Goal: Task Accomplishment & Management: Use online tool/utility

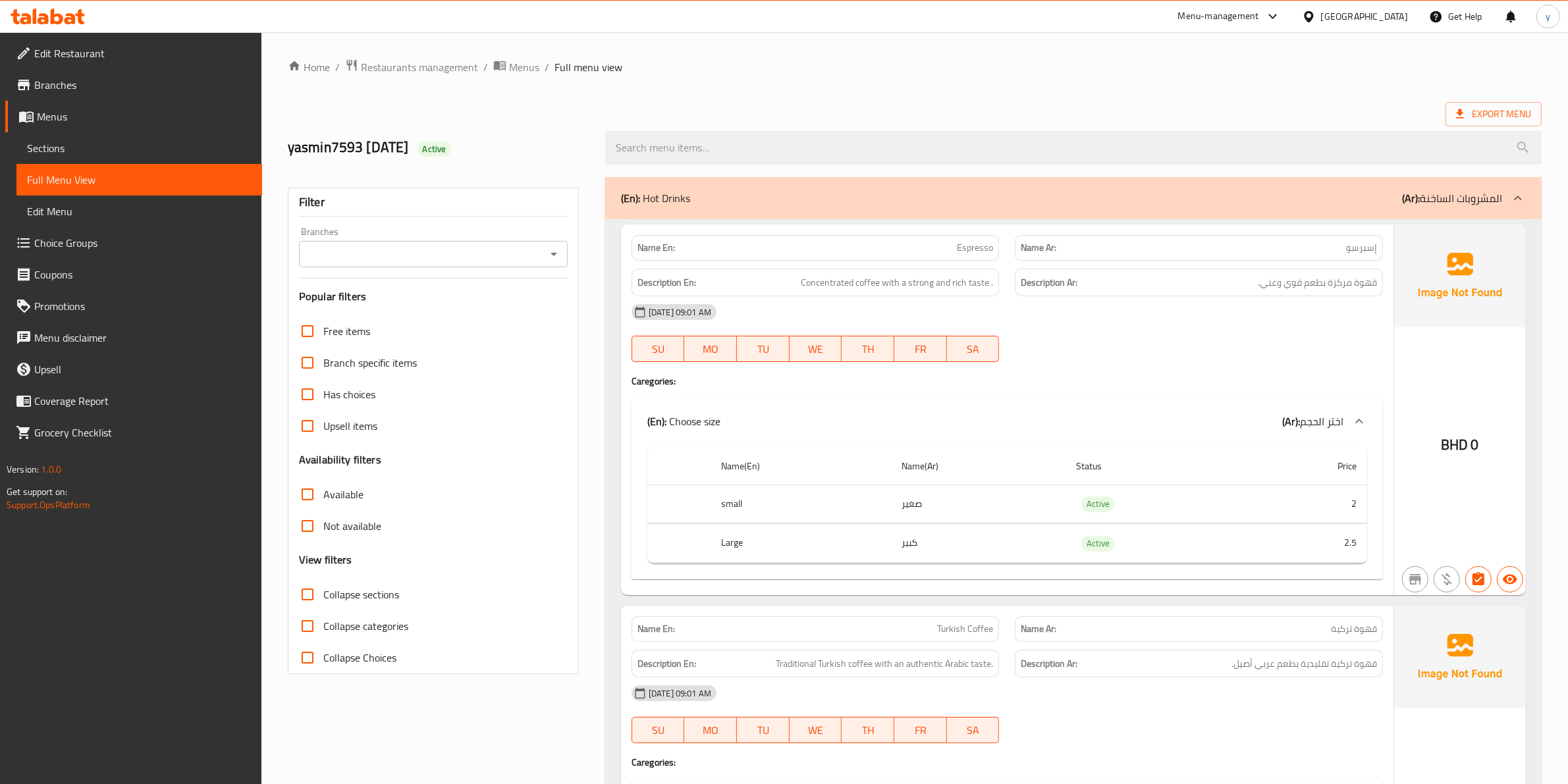
click at [66, 83] on span "Branches" at bounding box center [143, 85] width 218 height 16
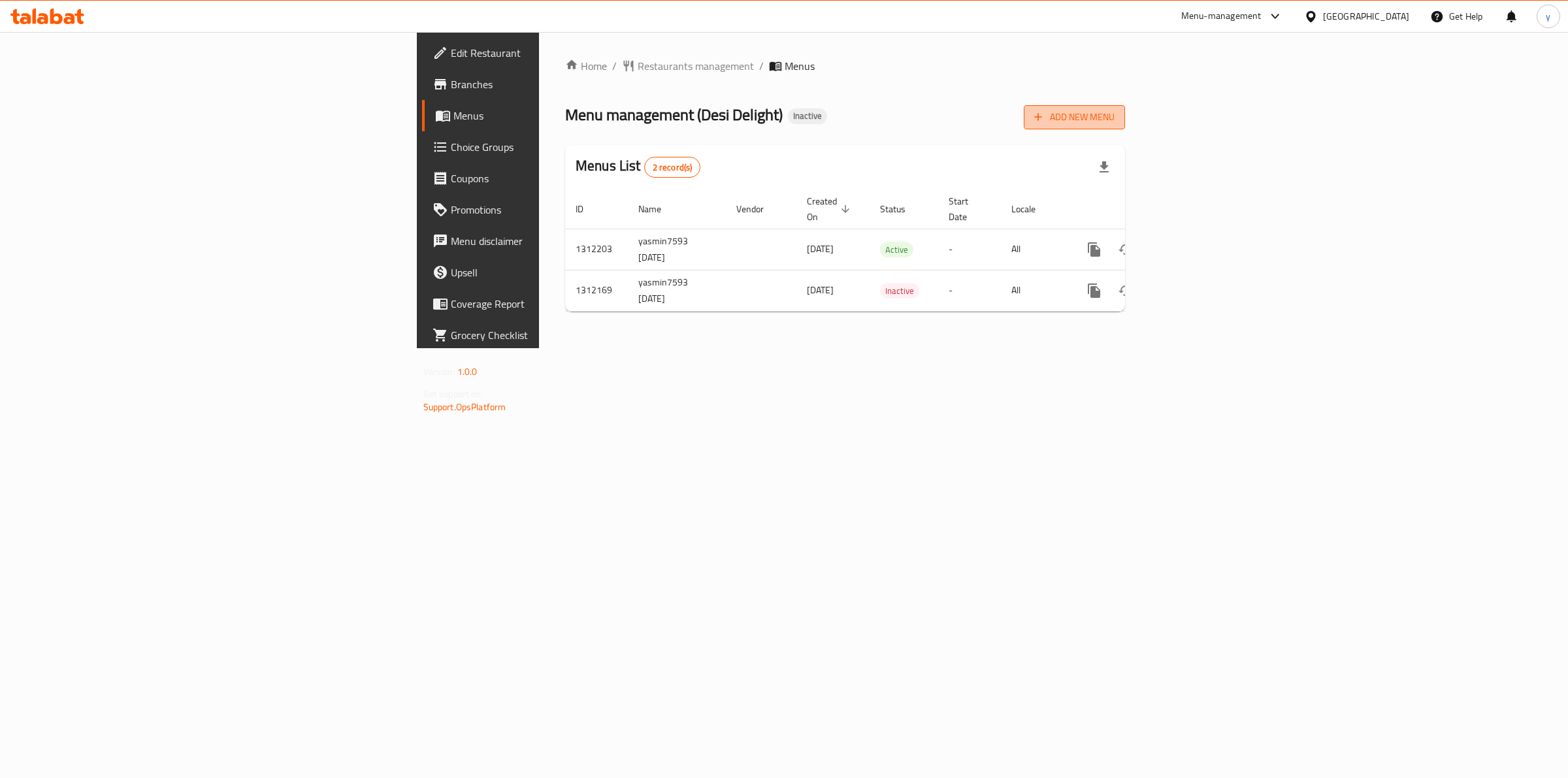
click at [1045, 119] on icon "button" at bounding box center [1038, 117] width 13 height 13
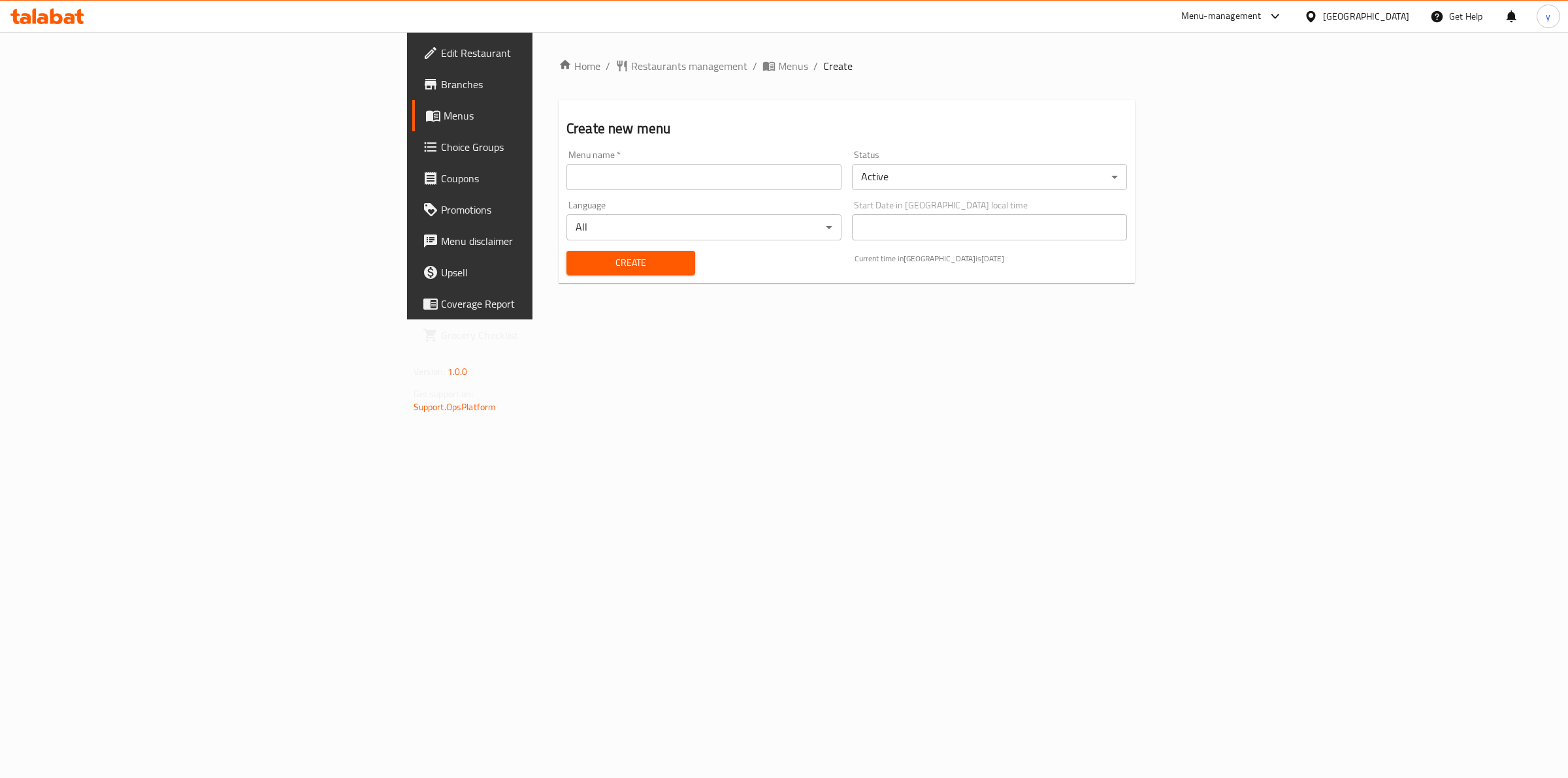
click at [585, 174] on input "text" at bounding box center [704, 177] width 275 height 26
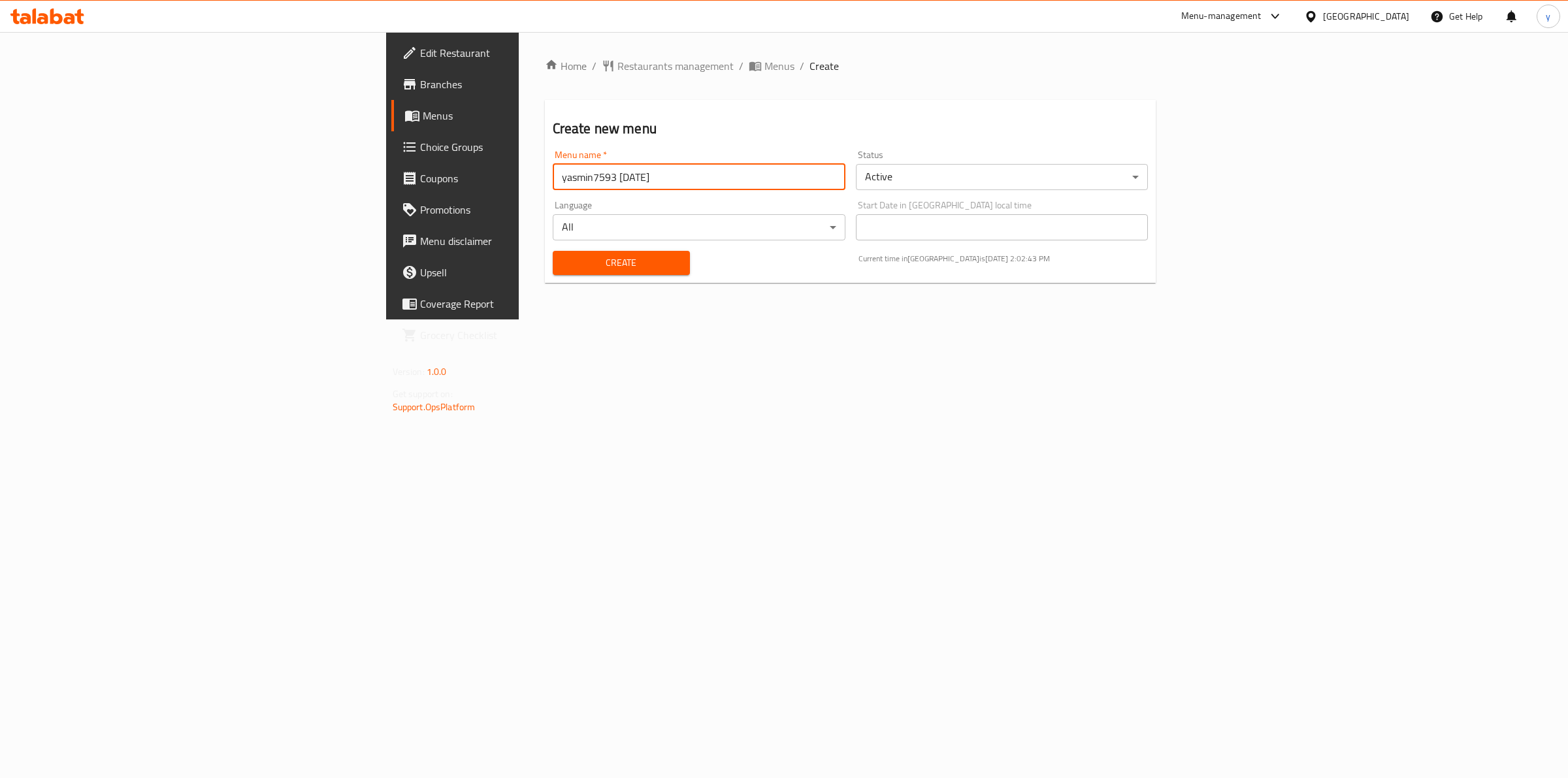
click at [553, 180] on input "yasmin7593 15/9/2025" at bounding box center [699, 177] width 293 height 26
type input "yasmin7593 [DATE]"
click at [563, 256] on span "Create" at bounding box center [621, 262] width 117 height 16
click at [423, 111] on span "Menus" at bounding box center [530, 116] width 215 height 16
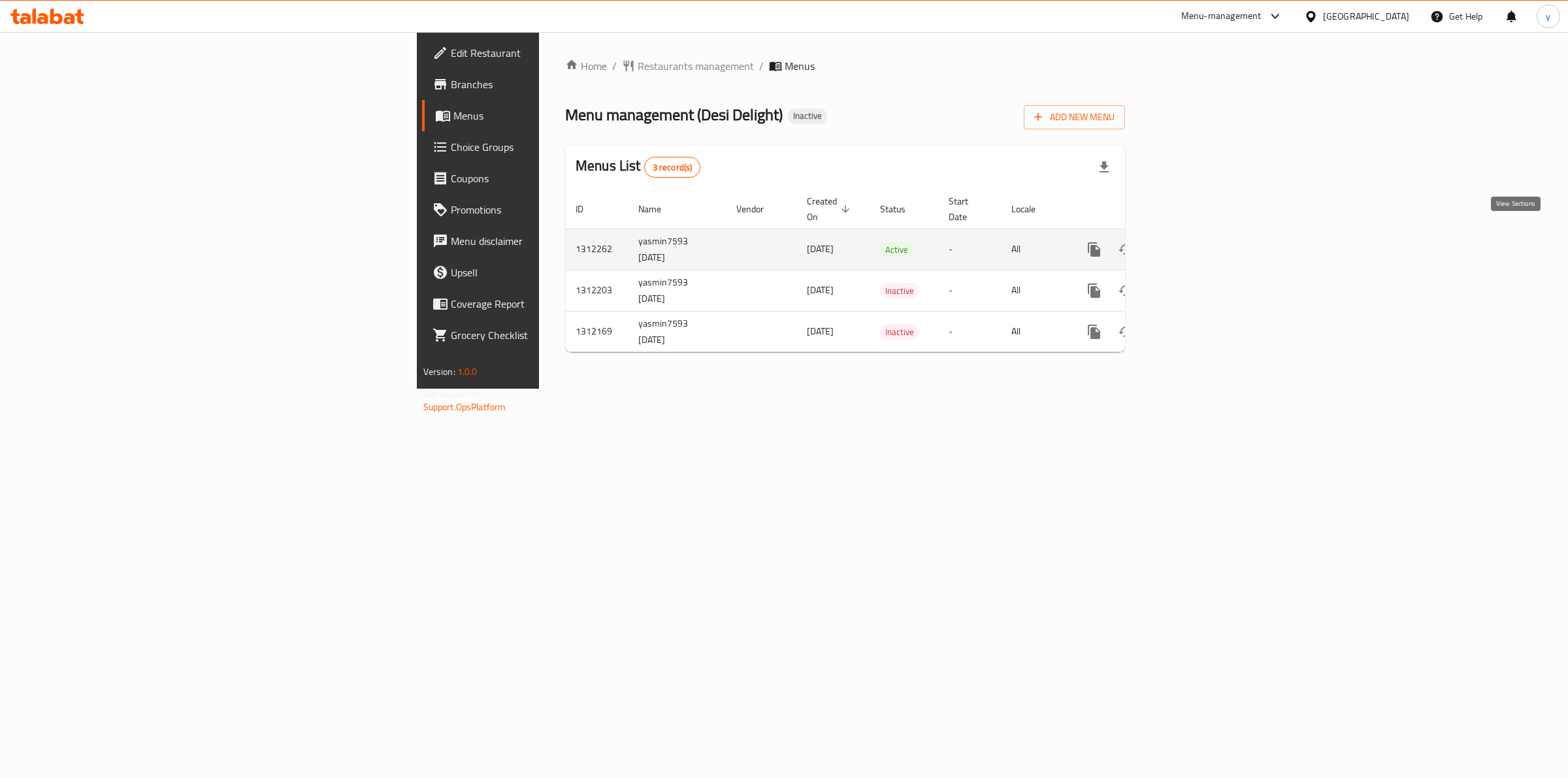
click at [1204, 234] on link "enhanced table" at bounding box center [1188, 250] width 31 height 31
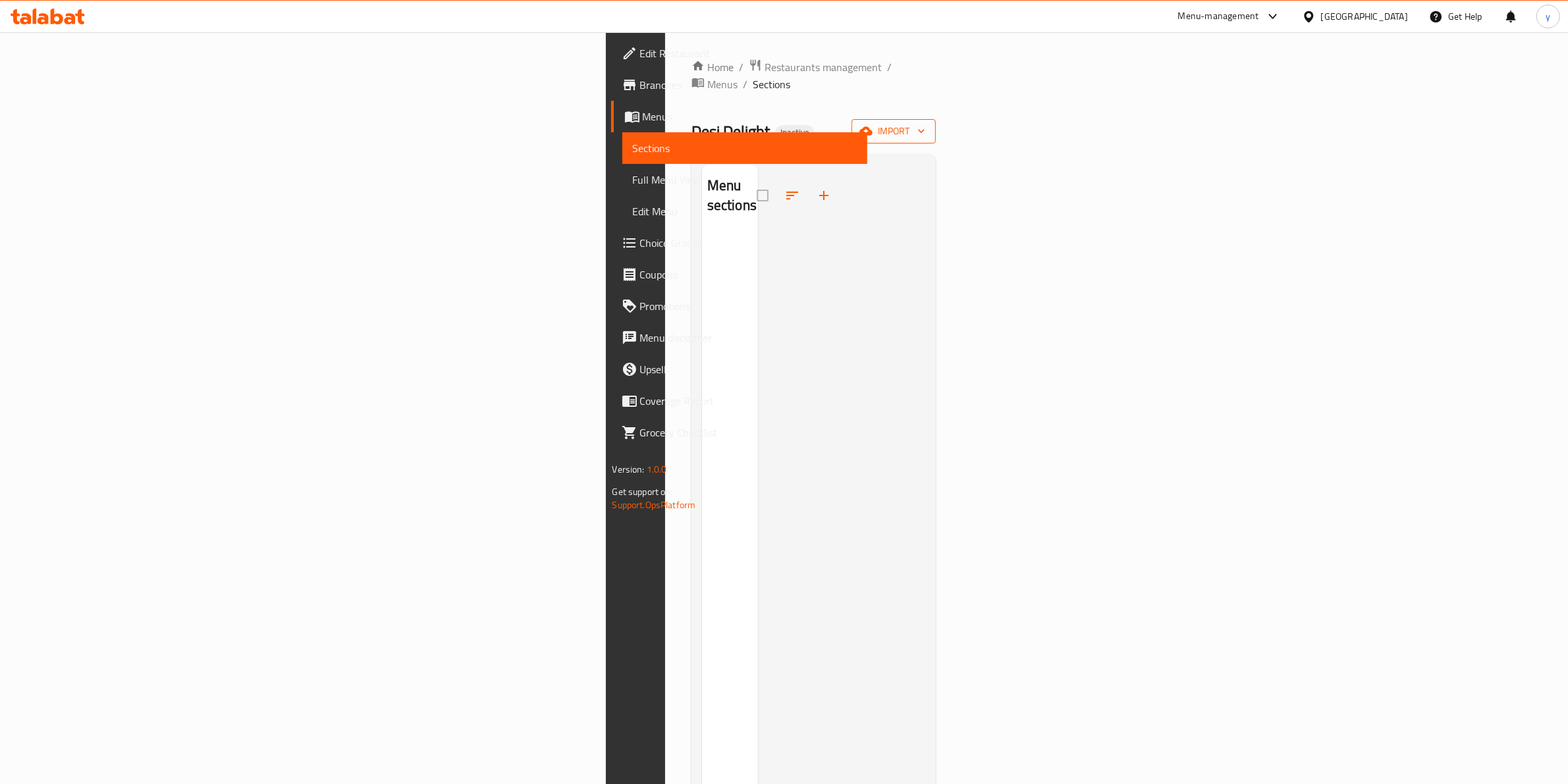
click at [935, 126] on button "import" at bounding box center [893, 131] width 84 height 24
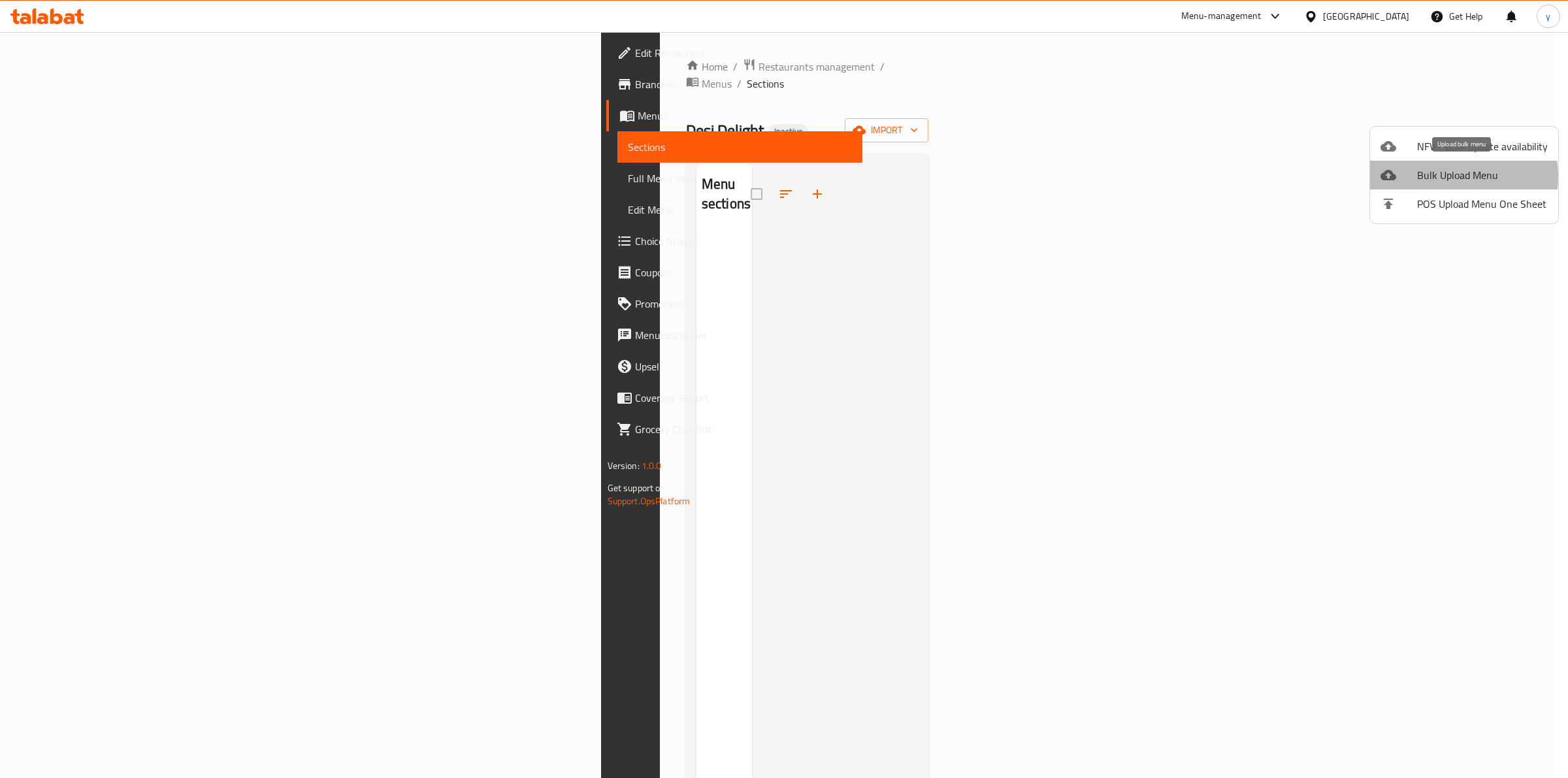
click at [1443, 176] on span "Bulk Upload Menu" at bounding box center [1482, 175] width 130 height 16
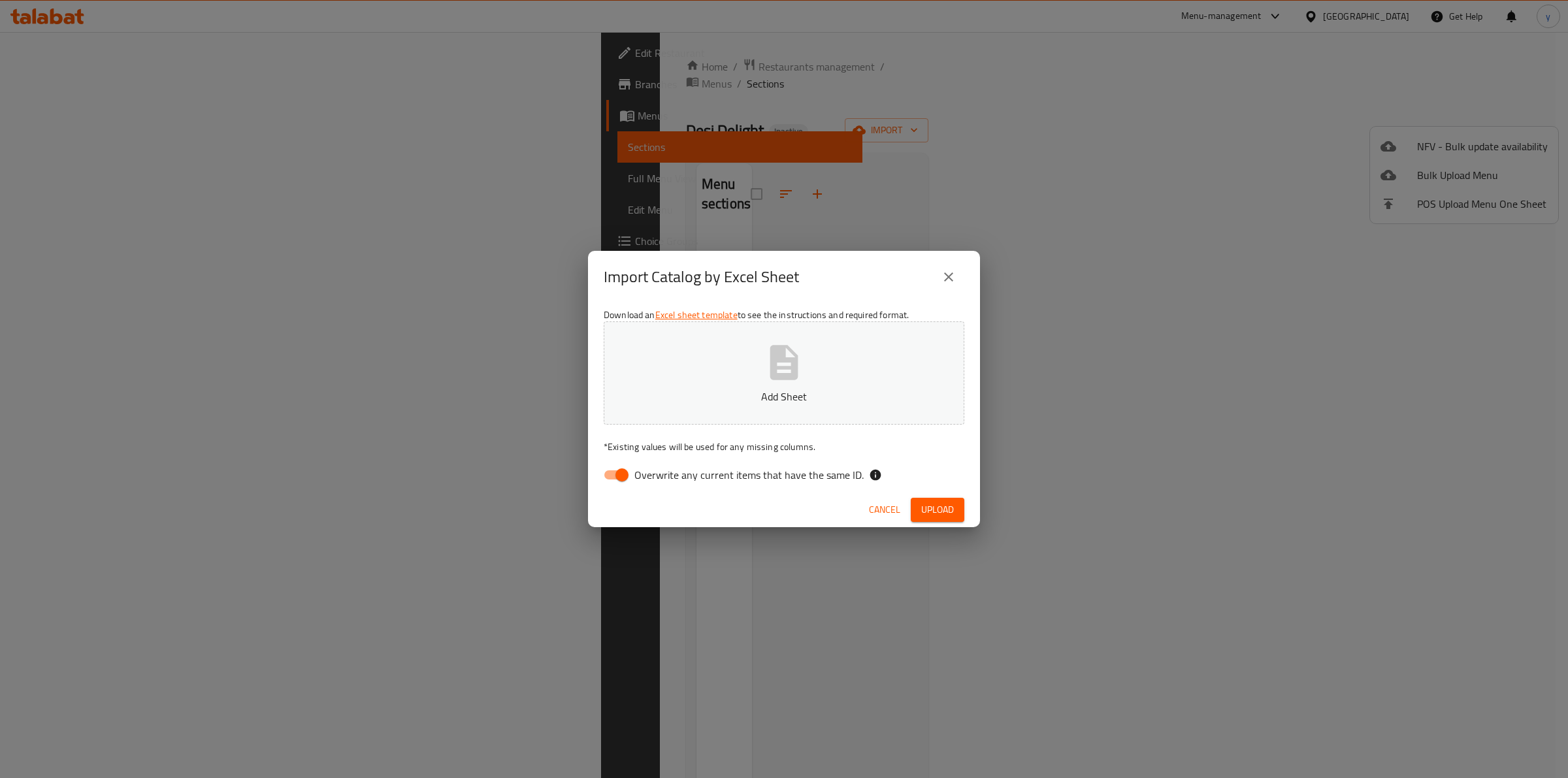
click at [615, 474] on input "Overwrite any current items that have the same ID." at bounding box center [622, 475] width 74 height 25
checkbox input "false"
click at [692, 370] on button "Add Sheet" at bounding box center [784, 373] width 361 height 104
click at [954, 516] on span "Upload" at bounding box center [938, 509] width 33 height 16
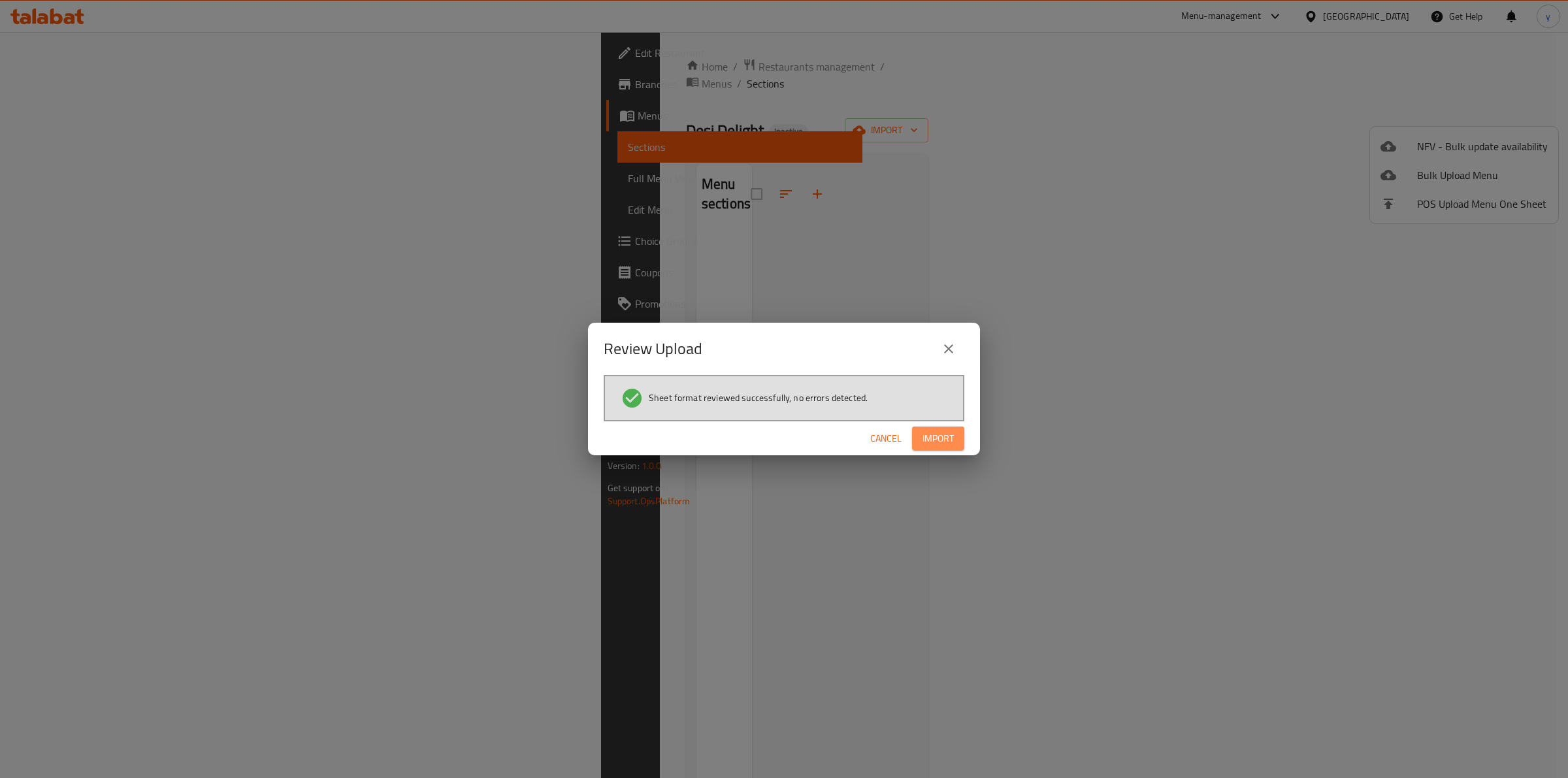
click at [926, 431] on span "Import" at bounding box center [938, 439] width 31 height 16
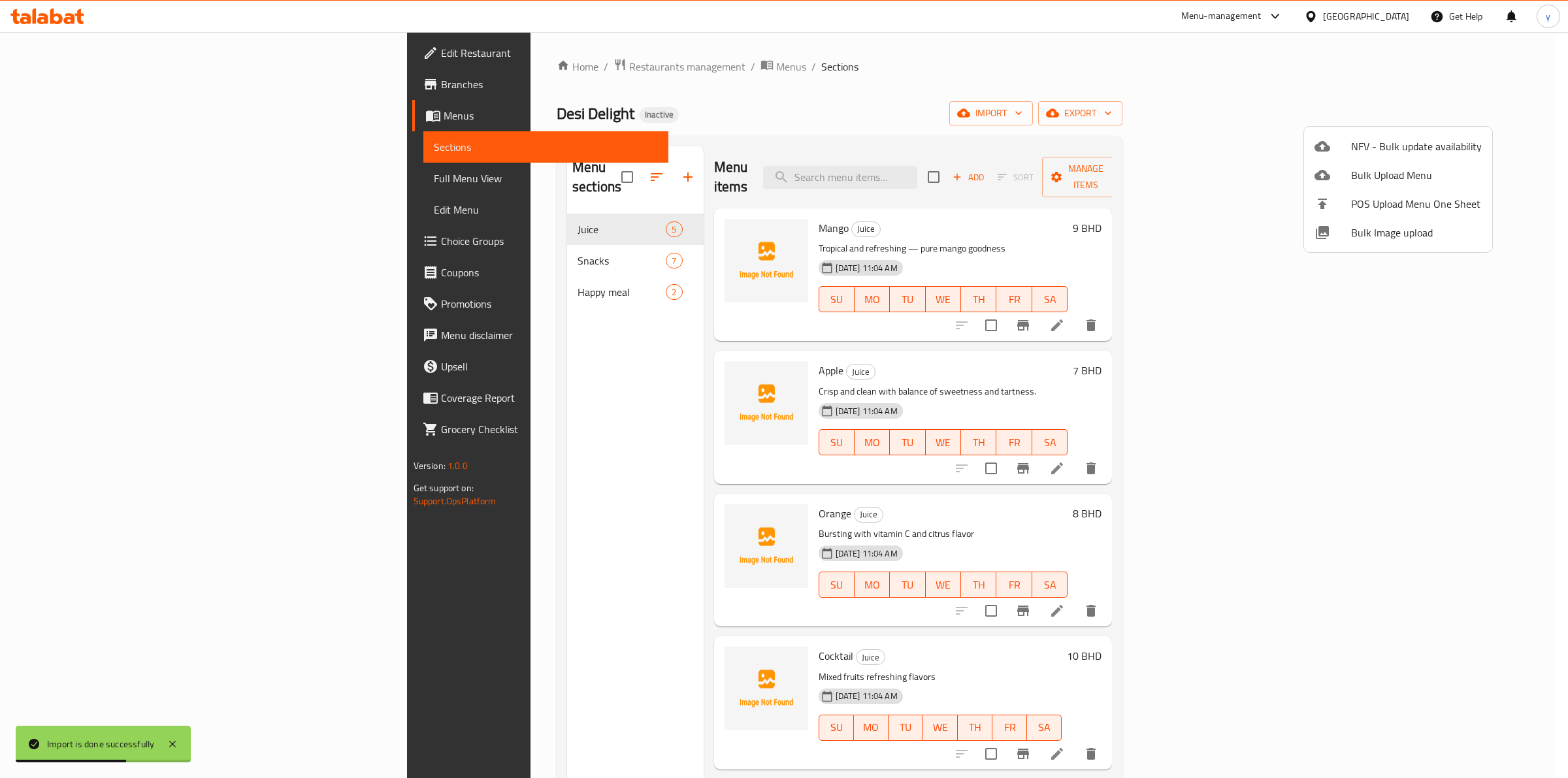
click at [1160, 77] on div at bounding box center [784, 389] width 1568 height 778
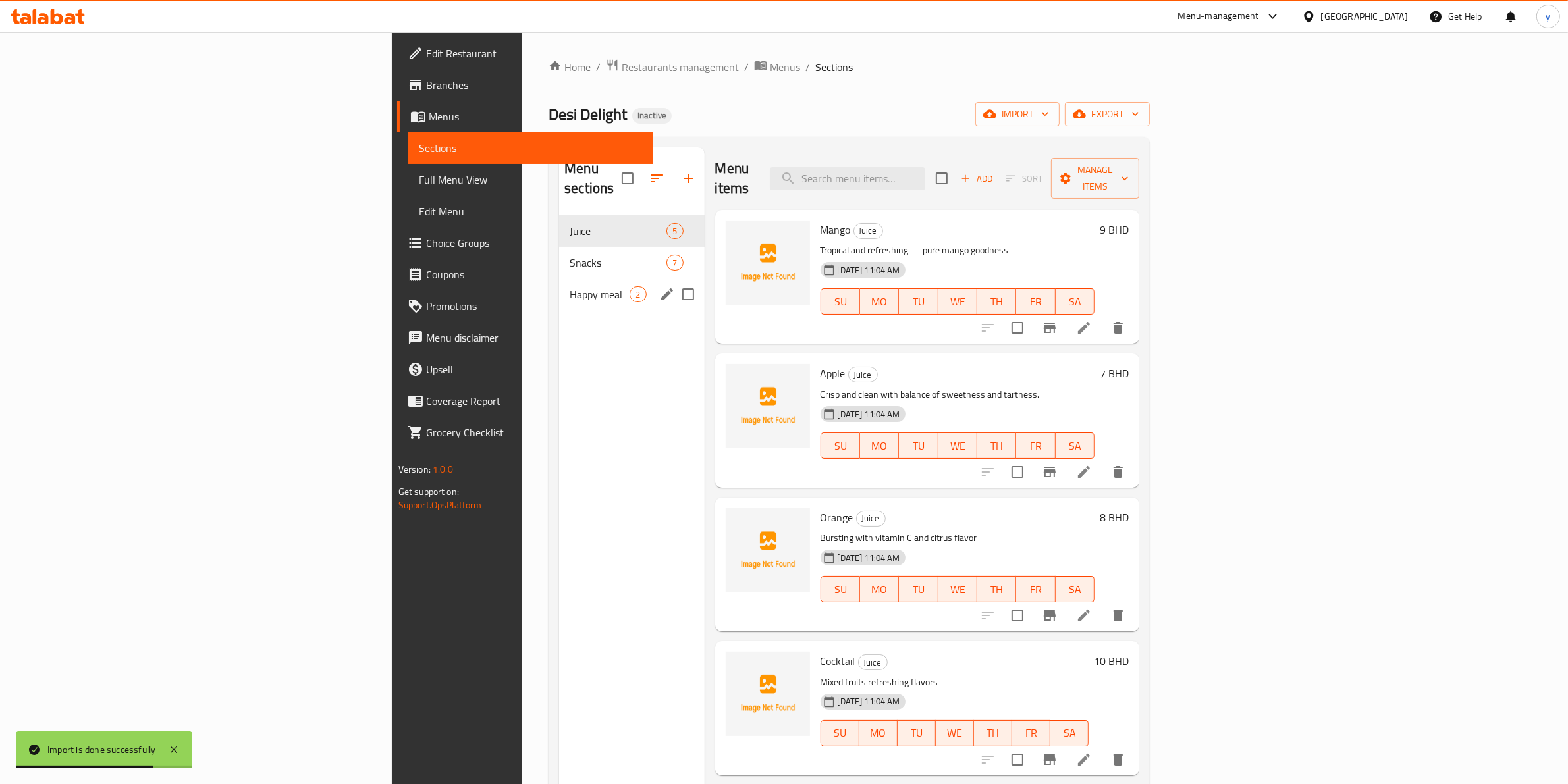
scroll to position [185, 0]
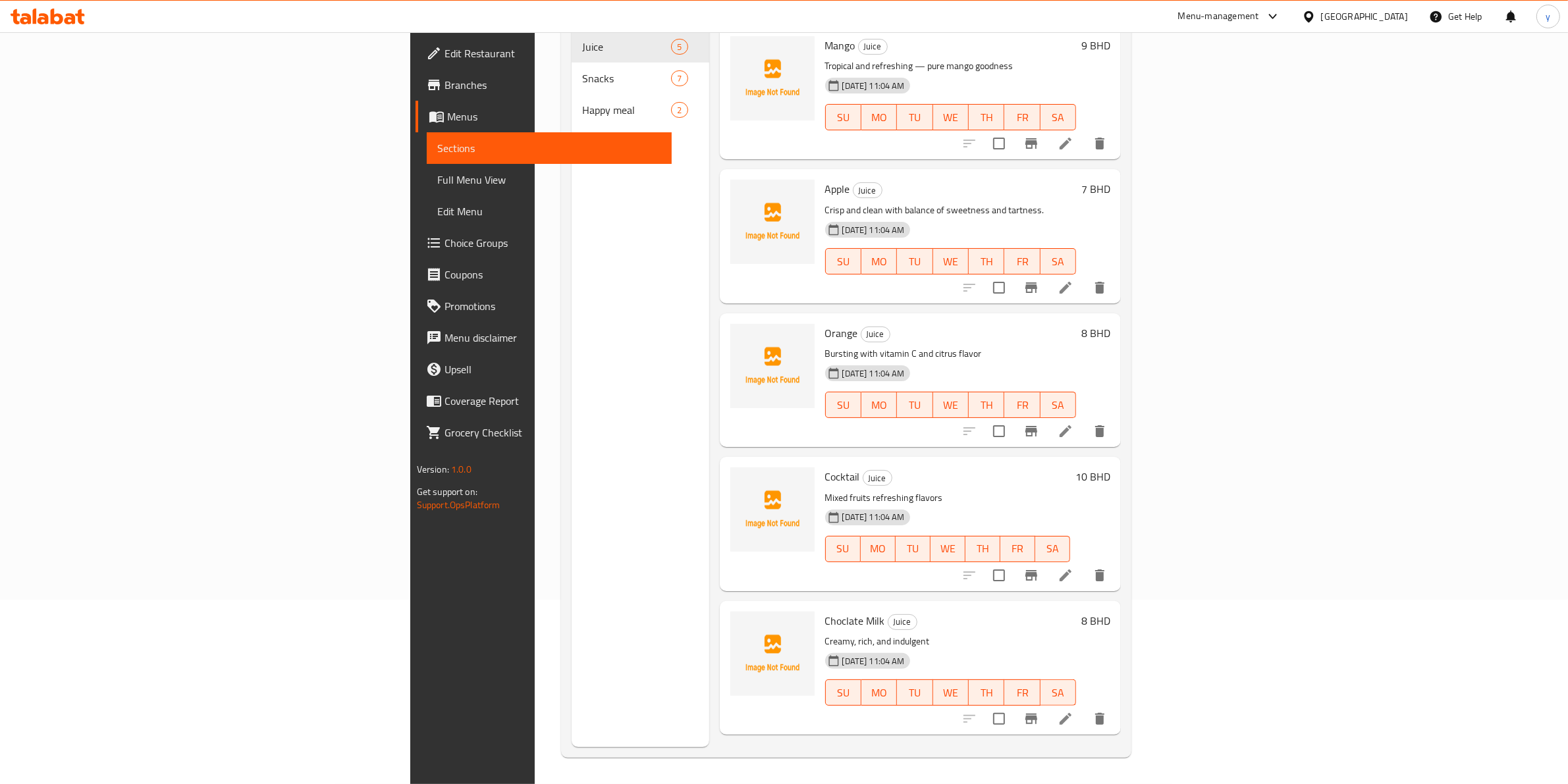
click at [426, 189] on link "Full Menu View" at bounding box center [549, 179] width 245 height 31
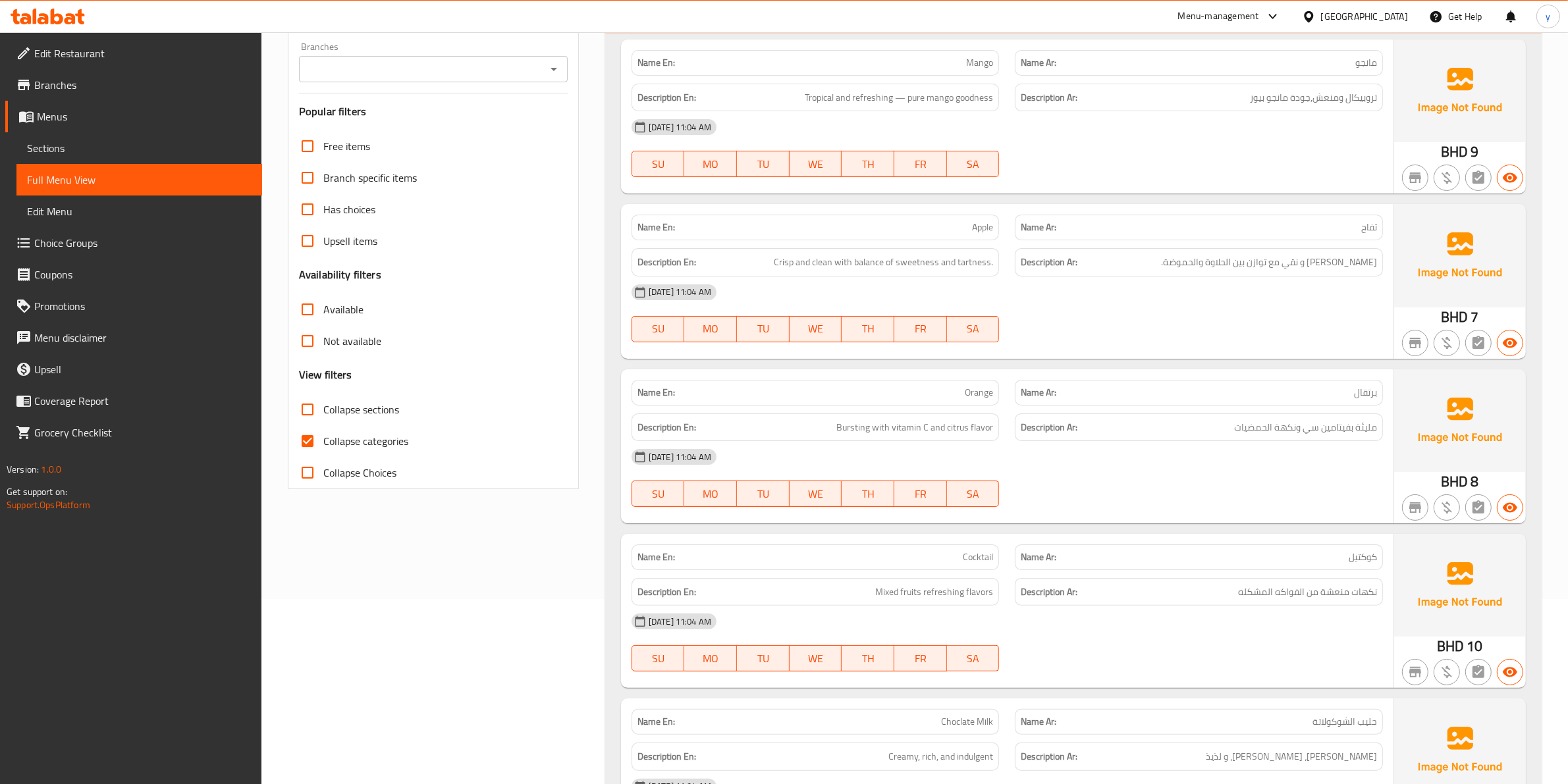
click at [366, 445] on span "Collapse categories" at bounding box center [366, 441] width 85 height 16
click at [324, 445] on input "Collapse categories" at bounding box center [307, 441] width 31 height 31
checkbox input "false"
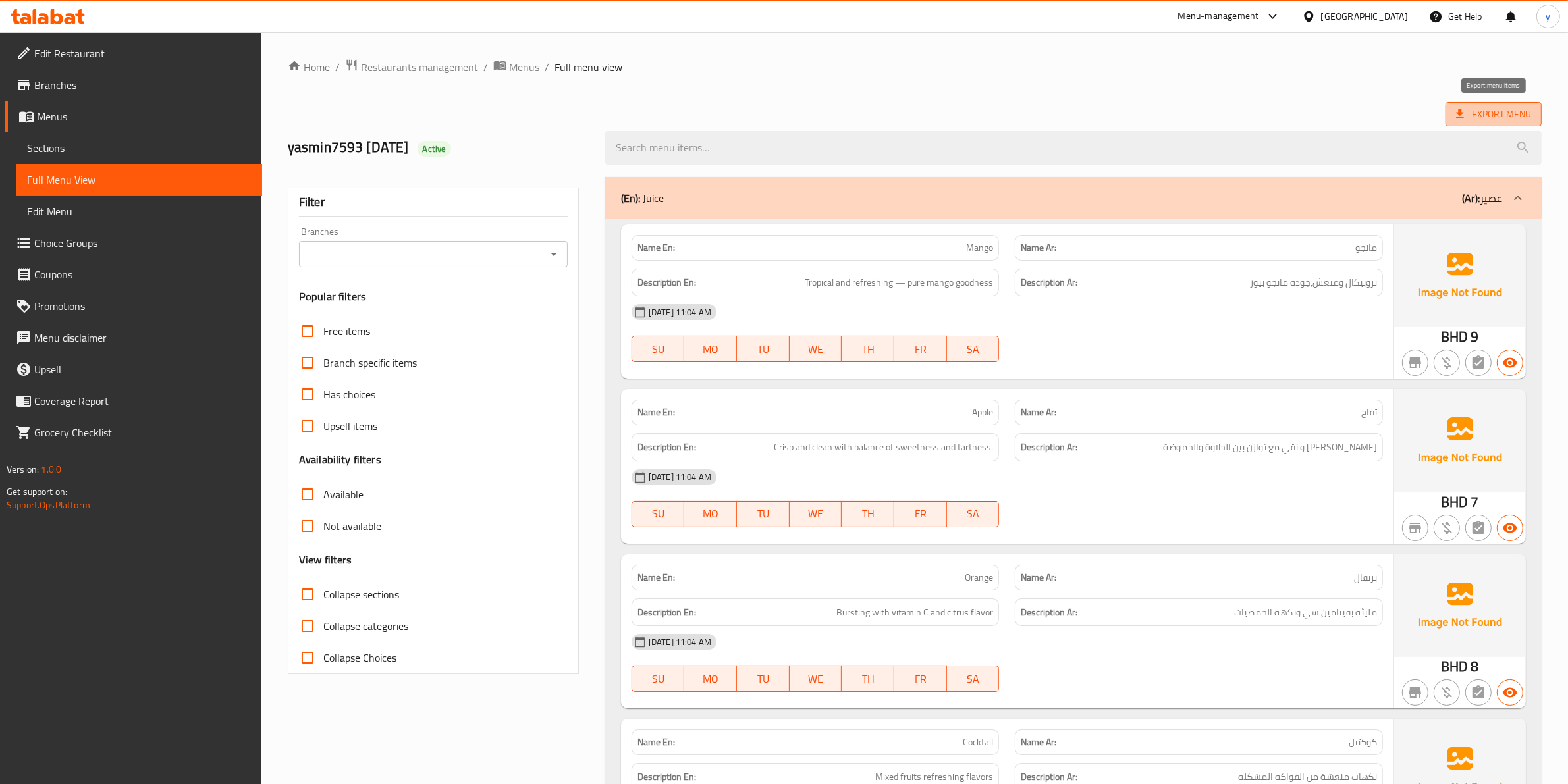
click at [1470, 112] on span "Export Menu" at bounding box center [1493, 114] width 75 height 17
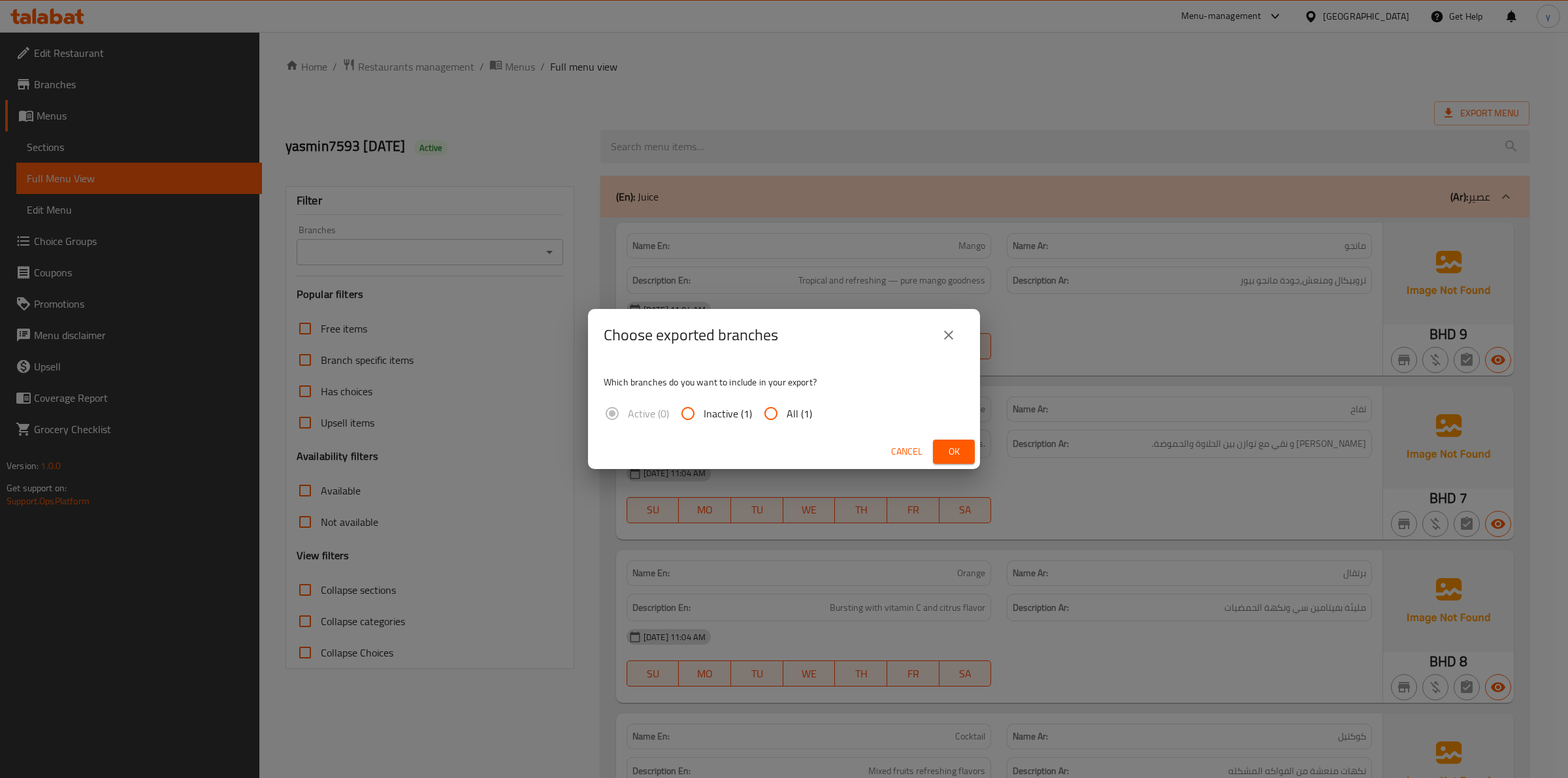
click at [801, 414] on span "All (1)" at bounding box center [800, 414] width 26 height 16
click at [787, 414] on input "All (1)" at bounding box center [771, 414] width 31 height 31
radio input "true"
click at [958, 452] on span "Ok" at bounding box center [954, 452] width 21 height 16
